Goal: Use online tool/utility: Utilize a website feature to perform a specific function

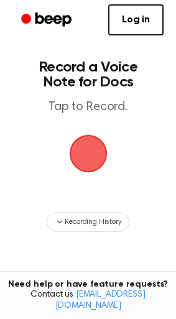
click at [85, 148] on span "button" at bounding box center [88, 154] width 54 height 54
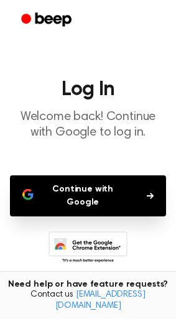
click at [98, 180] on button "Continue with Google" at bounding box center [88, 196] width 156 height 41
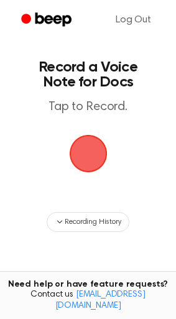
click at [84, 146] on span "button" at bounding box center [88, 154] width 52 height 52
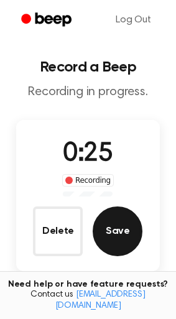
click at [115, 233] on button "Save" at bounding box center [118, 232] width 50 height 50
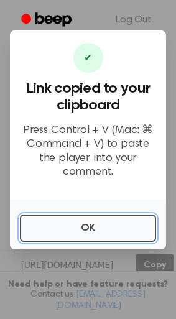
click at [115, 233] on button "OK" at bounding box center [88, 228] width 136 height 27
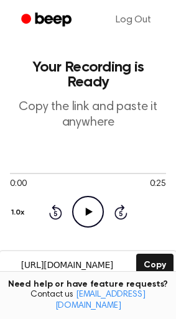
click at [89, 200] on icon "Play Audio" at bounding box center [88, 212] width 32 height 32
click at [83, 173] on div at bounding box center [88, 173] width 156 height 1
click at [108, 168] on div at bounding box center [88, 173] width 156 height 10
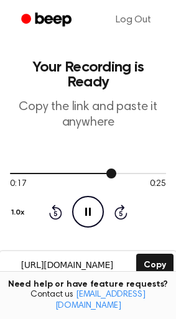
click at [134, 168] on div at bounding box center [88, 173] width 156 height 10
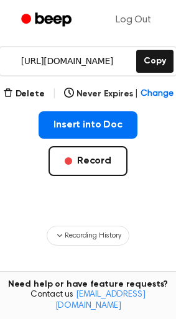
scroll to position [197, 0]
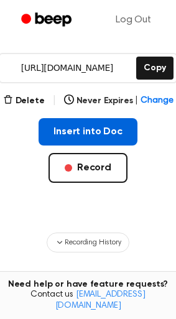
click at [89, 118] on button "Insert into Doc" at bounding box center [88, 131] width 99 height 27
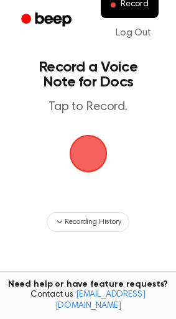
click at [89, 154] on span "button" at bounding box center [88, 154] width 42 height 42
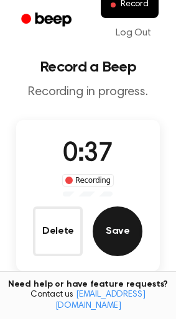
click at [107, 240] on button "Save" at bounding box center [118, 232] width 50 height 50
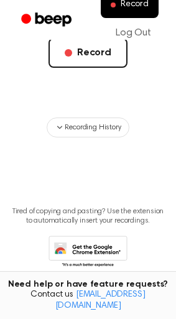
scroll to position [183, 0]
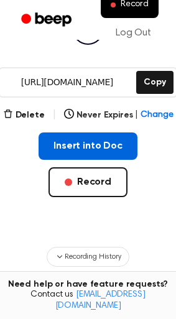
click at [108, 133] on button "Insert into Doc" at bounding box center [88, 146] width 99 height 27
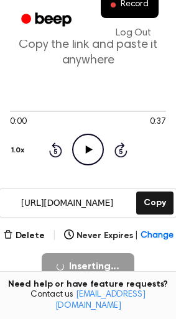
scroll to position [45, 0]
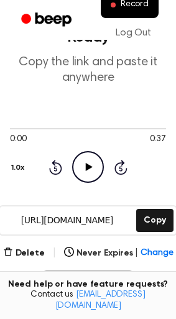
click at [90, 163] on icon at bounding box center [89, 167] width 7 height 8
click at [45, 123] on div at bounding box center [88, 128] width 156 height 10
click at [85, 123] on div at bounding box center [88, 128] width 156 height 10
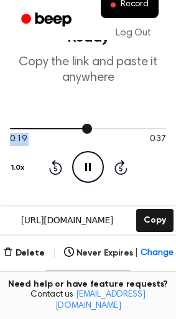
drag, startPoint x: 85, startPoint y: 111, endPoint x: 148, endPoint y: 119, distance: 62.8
click at [148, 123] on div "0:19 0:37" at bounding box center [88, 134] width 156 height 23
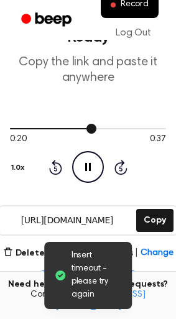
click at [118, 123] on div at bounding box center [88, 128] width 156 height 10
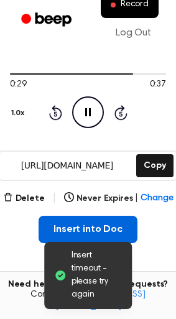
scroll to position [0, 0]
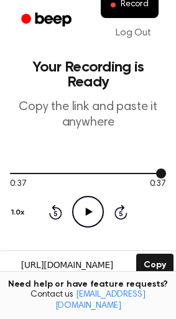
click at [30, 168] on div at bounding box center [88, 173] width 156 height 10
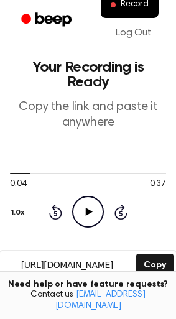
click at [85, 196] on icon "Play Audio" at bounding box center [88, 212] width 32 height 32
click at [87, 208] on icon at bounding box center [88, 212] width 6 height 8
